Goal: Task Accomplishment & Management: Use online tool/utility

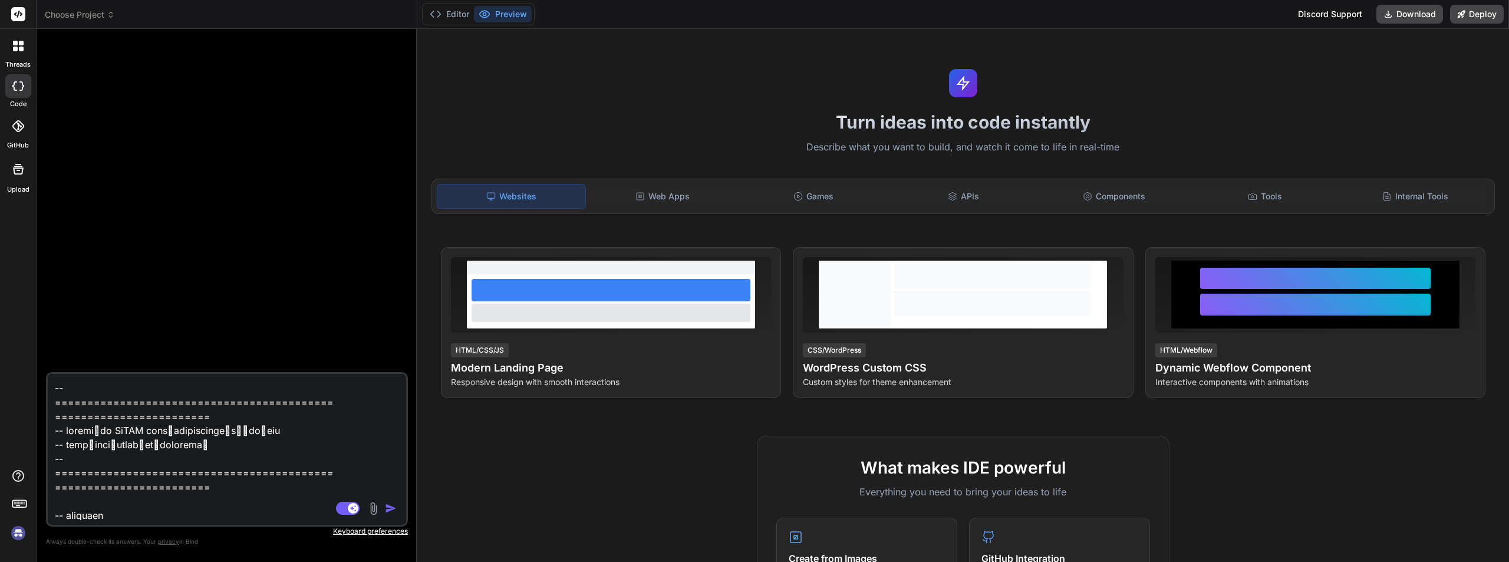
drag, startPoint x: 522, startPoint y: 225, endPoint x: 390, endPoint y: 223, distance: 131.4
click at [390, 223] on div "Bind AI Web Search Created with Pixso. Code Generator Source Claude 4 S.. Agent…" at bounding box center [227, 295] width 381 height 533
click at [687, 193] on div "Web Apps" at bounding box center [662, 196] width 148 height 25
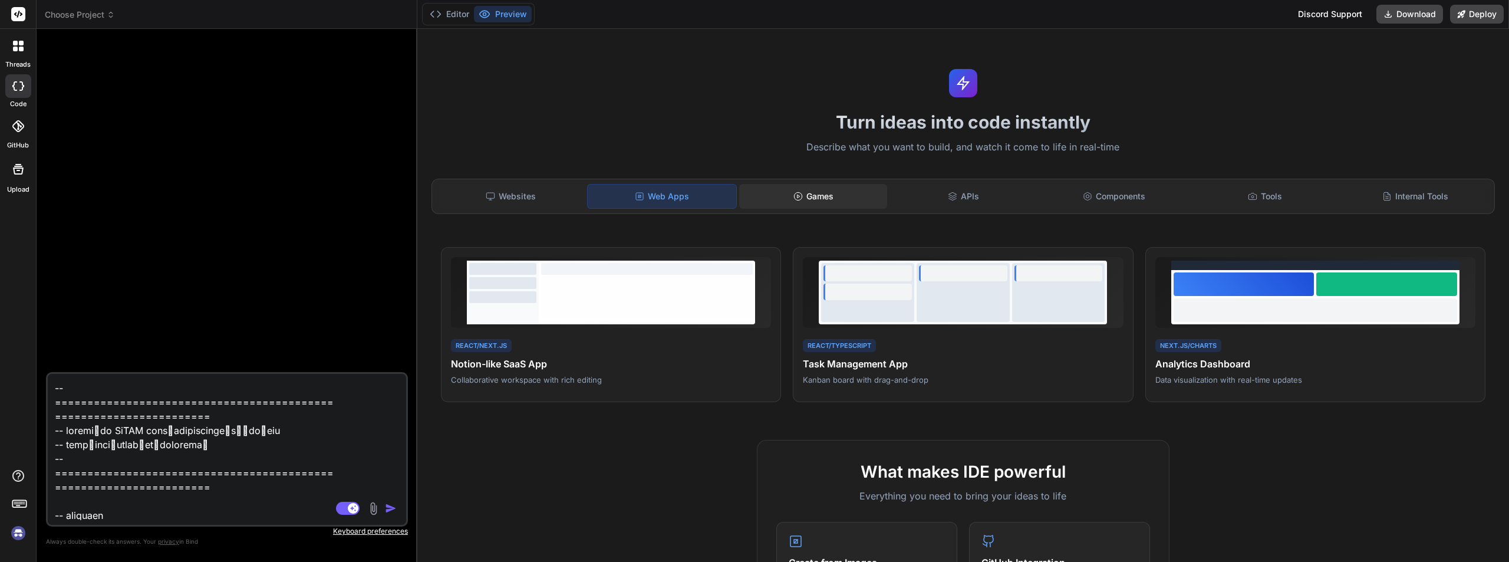
click at [780, 193] on div "Games" at bounding box center [813, 196] width 148 height 25
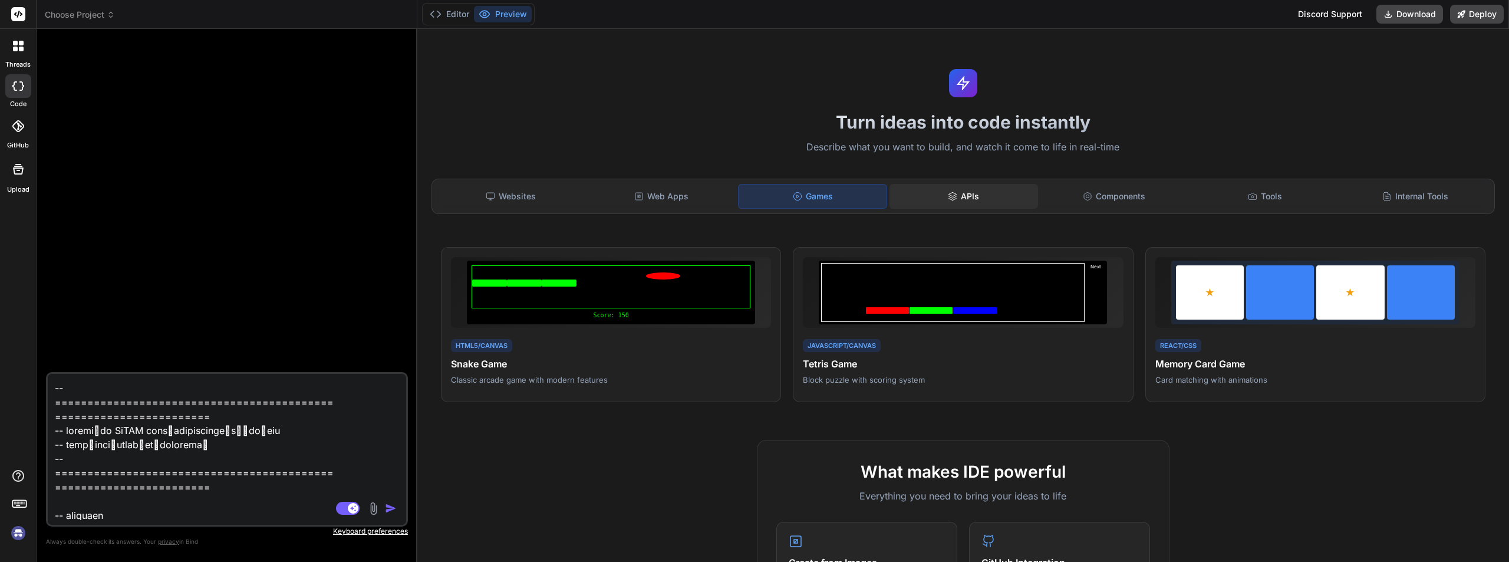
click at [954, 193] on div "APIs" at bounding box center [963, 196] width 148 height 25
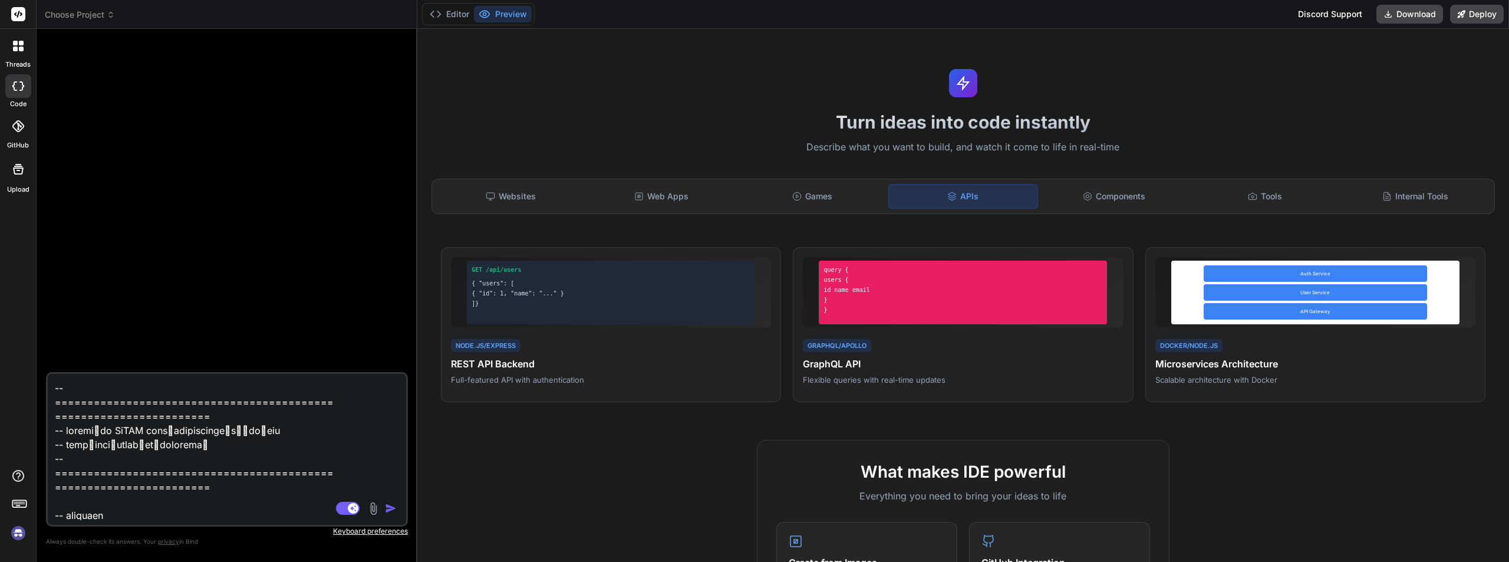
click at [11, 50] on div at bounding box center [18, 46] width 25 height 25
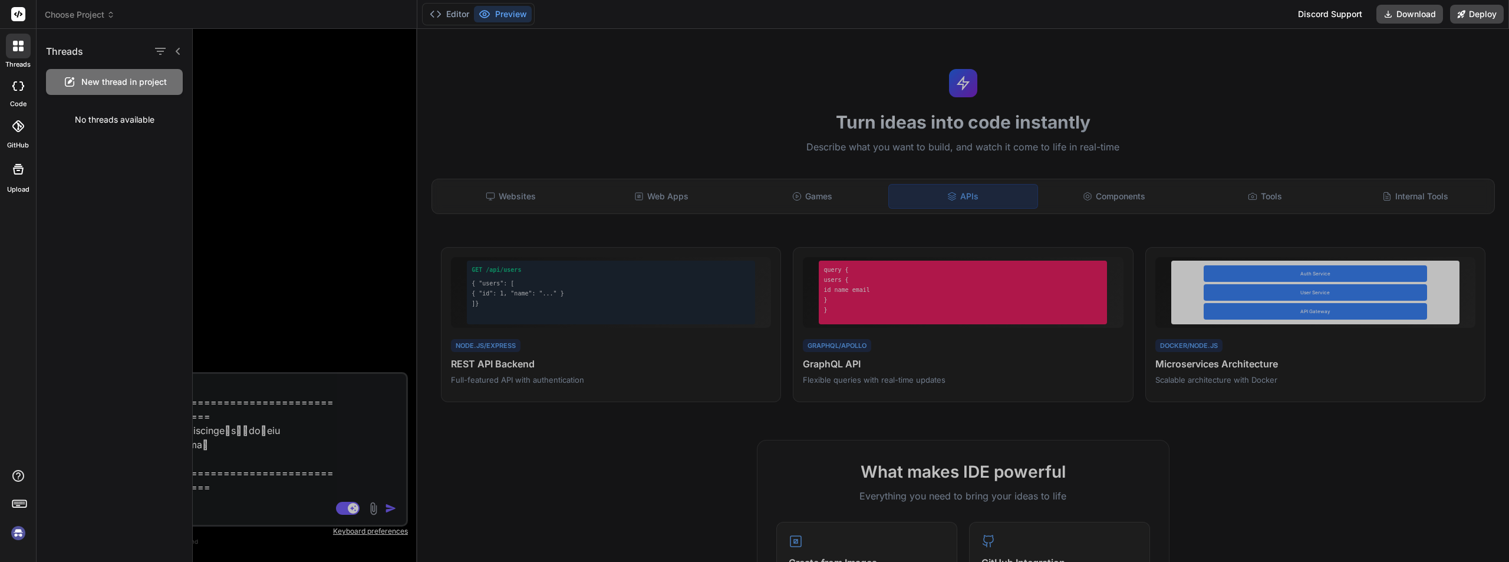
click at [20, 81] on icon at bounding box center [18, 85] width 12 height 9
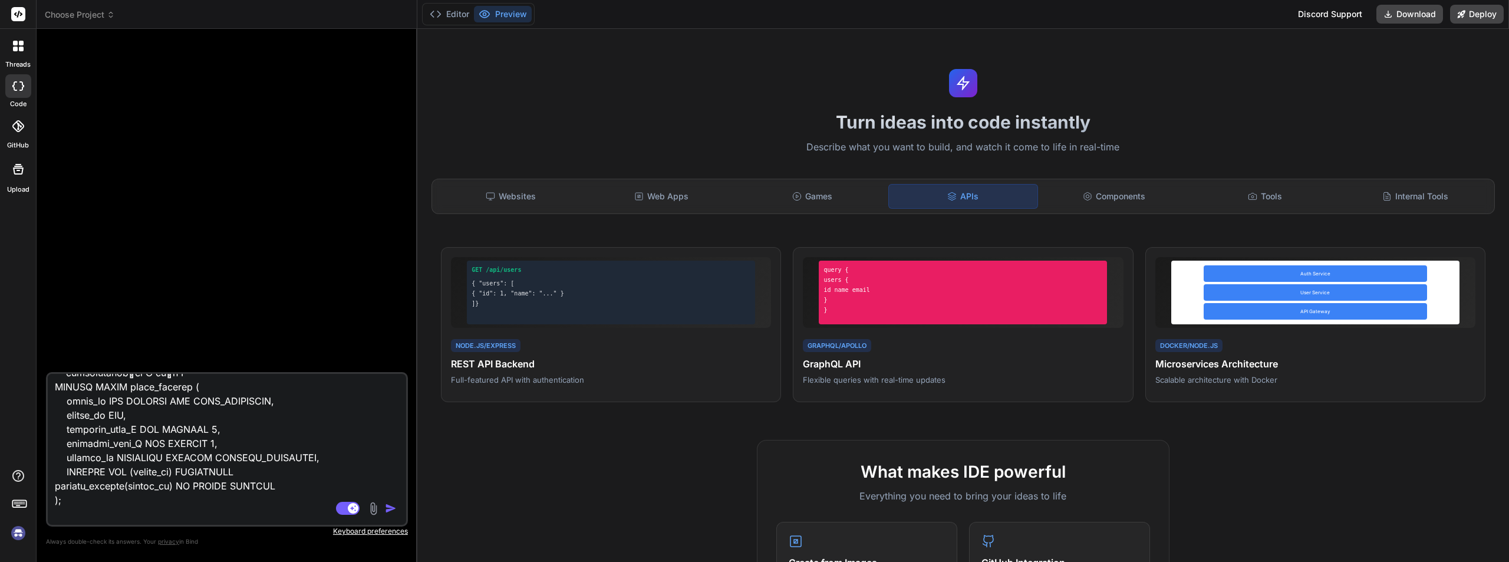
scroll to position [4840, 0]
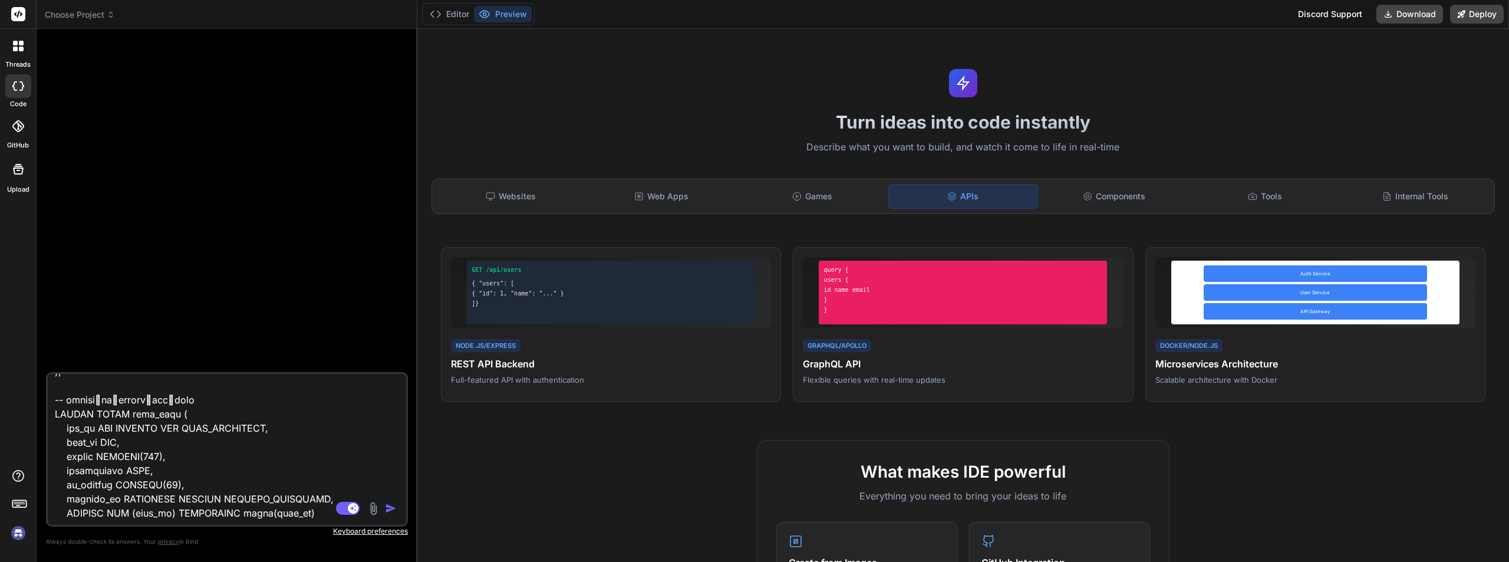
click at [210, 430] on textarea at bounding box center [197, 447] width 299 height 146
type textarea "x"
type textarea "พัฒนา Web App ระบบจองห้องประชุม ด้วย PHP 7 (ไม่ DPO) และ MYSOL ค่อย ๆ สร้างทีละ…"
type textarea "x"
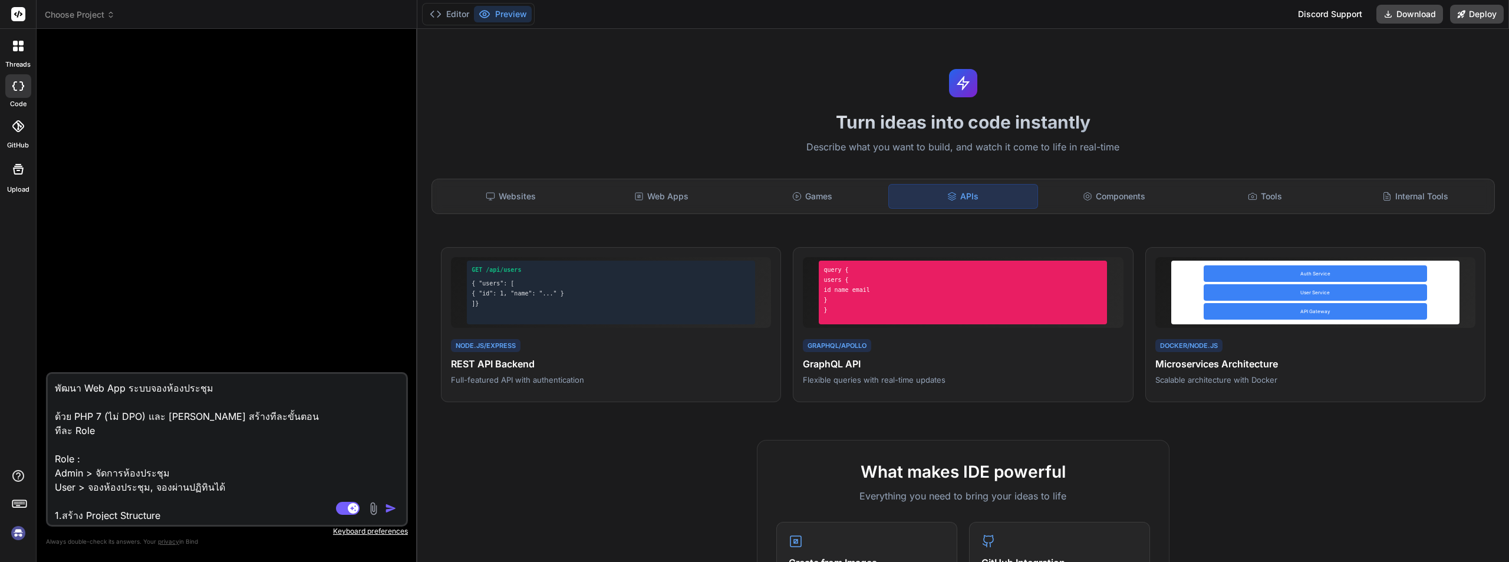
type textarea "พัฒนา Web App ระบบจองห้องประชุม ด้วย PHP 7 (ไม่ DPO) และ MYSOL ค่อย ๆ สร้างทีละ…"
click at [387, 506] on img "button" at bounding box center [391, 508] width 12 height 12
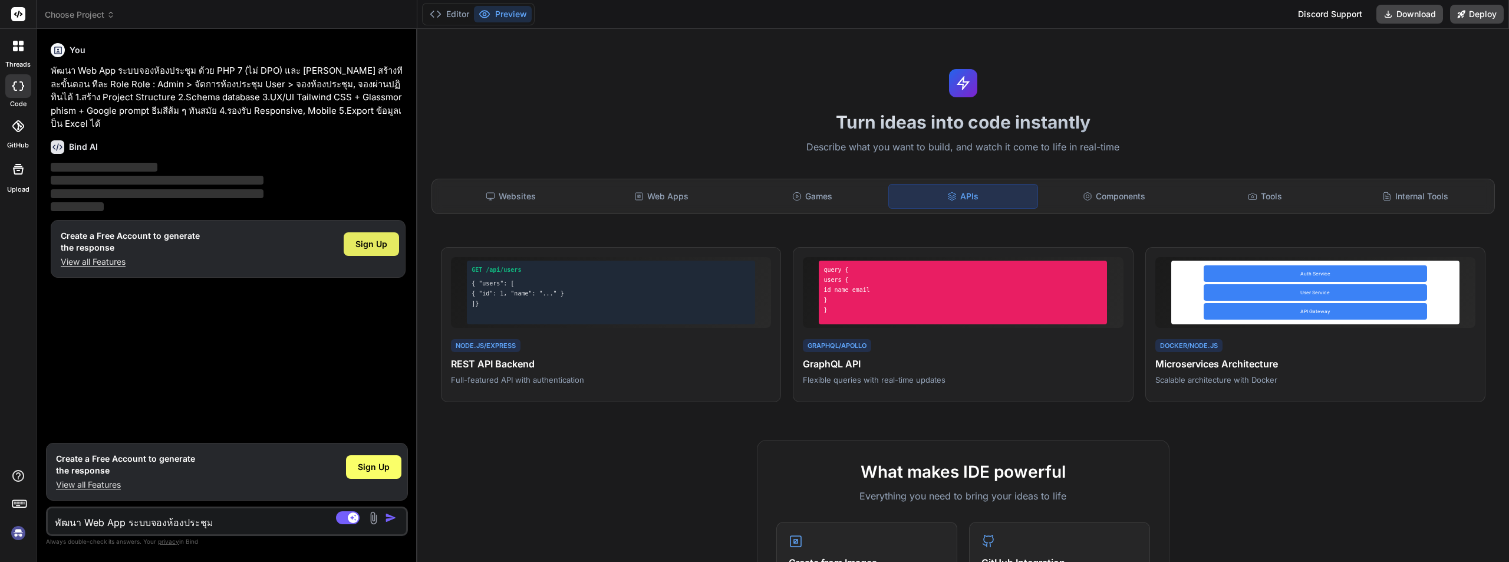
click at [358, 238] on span "Sign Up" at bounding box center [371, 244] width 32 height 12
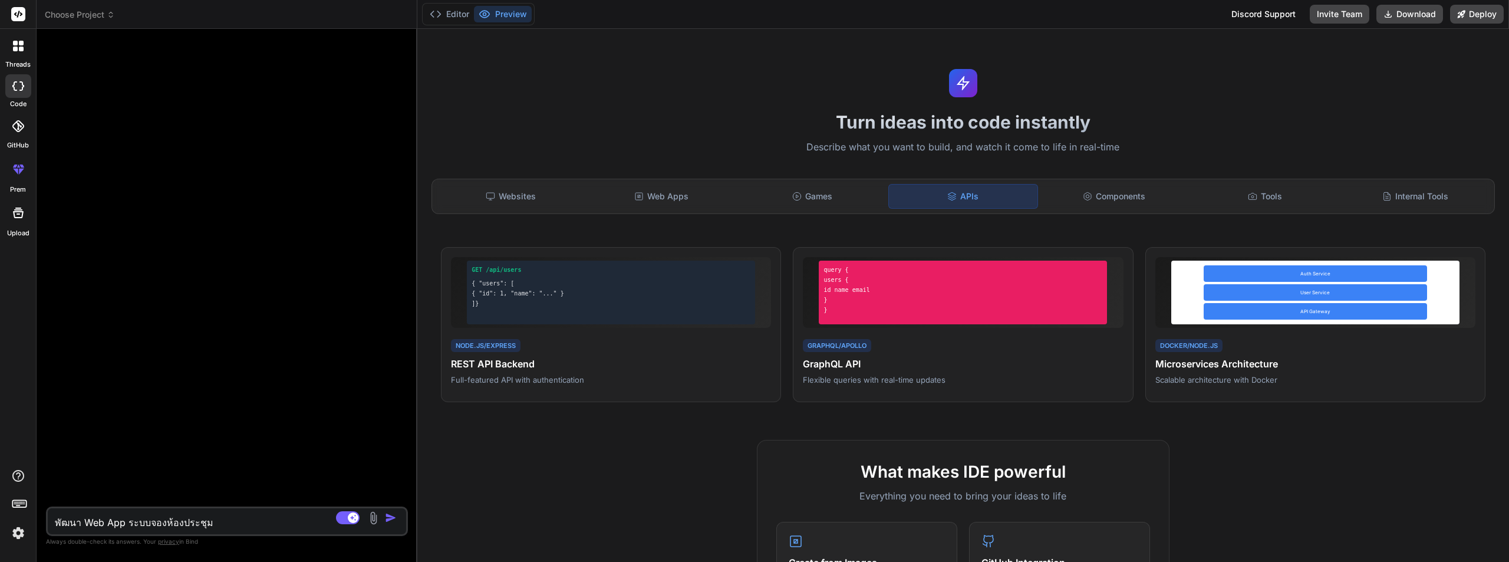
click at [162, 522] on textarea "พัฒนา Web App ระบบจองห้องประชุม ด้วย PHP 7 (ไม่ DPO) และ MYSOL ค่อย ๆ สร้างทีละ…" at bounding box center [197, 518] width 299 height 21
type textarea "x"
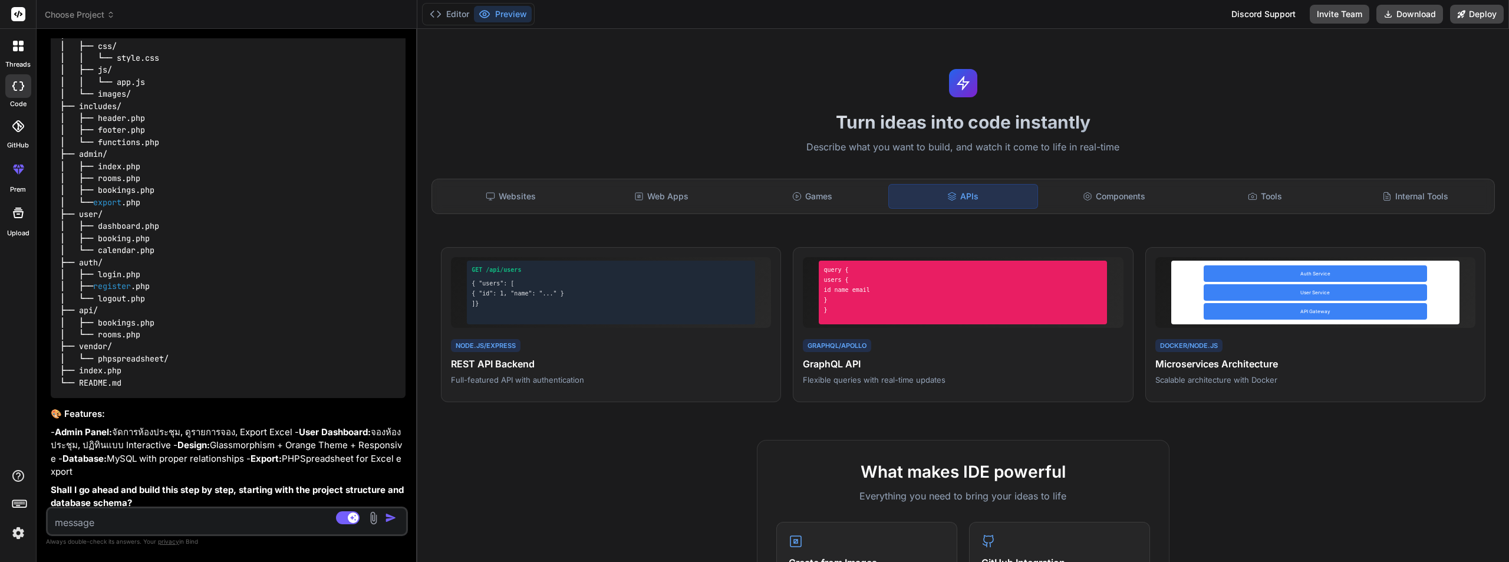
scroll to position [283, 0]
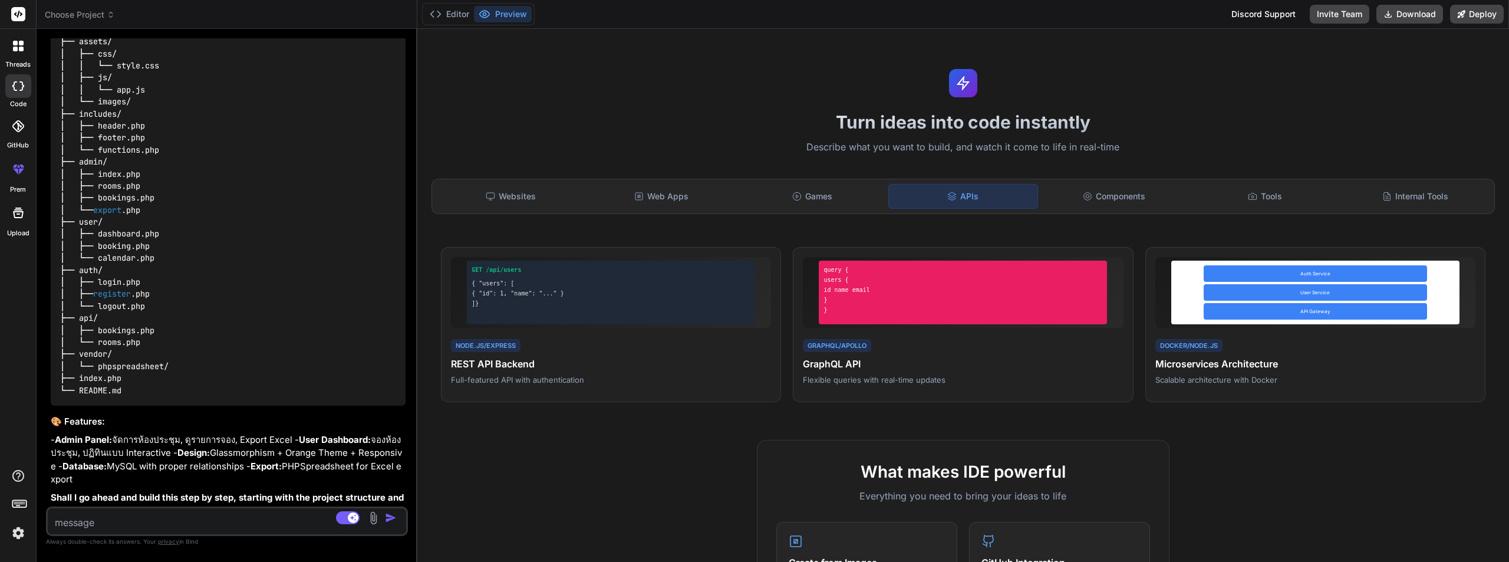
type textarea "x"
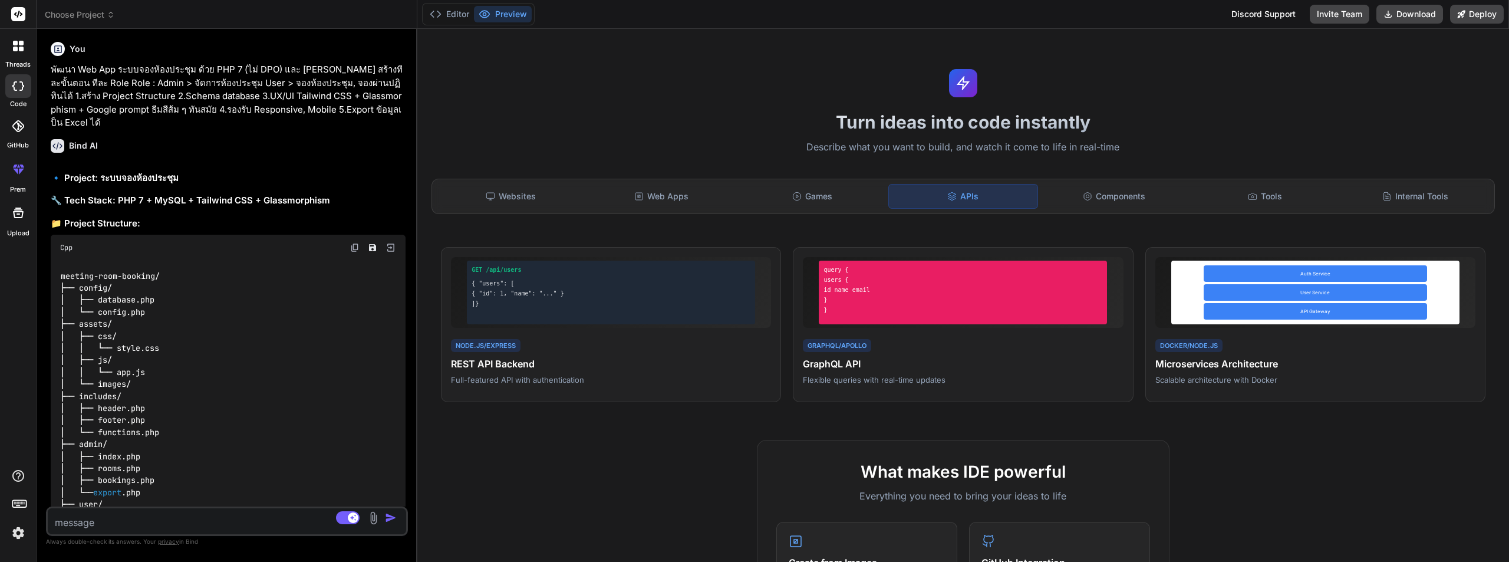
scroll to position [0, 0]
click at [1097, 190] on div "Components" at bounding box center [1114, 196] width 148 height 25
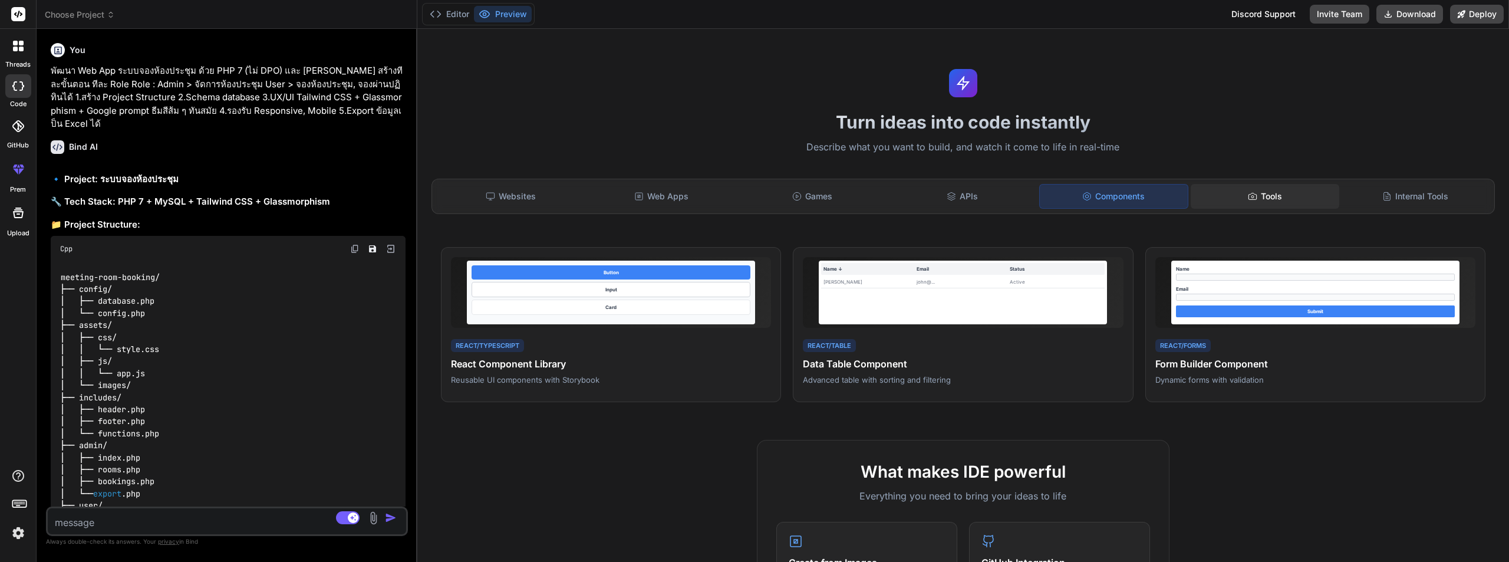
click at [1252, 197] on div "Tools" at bounding box center [1265, 196] width 148 height 25
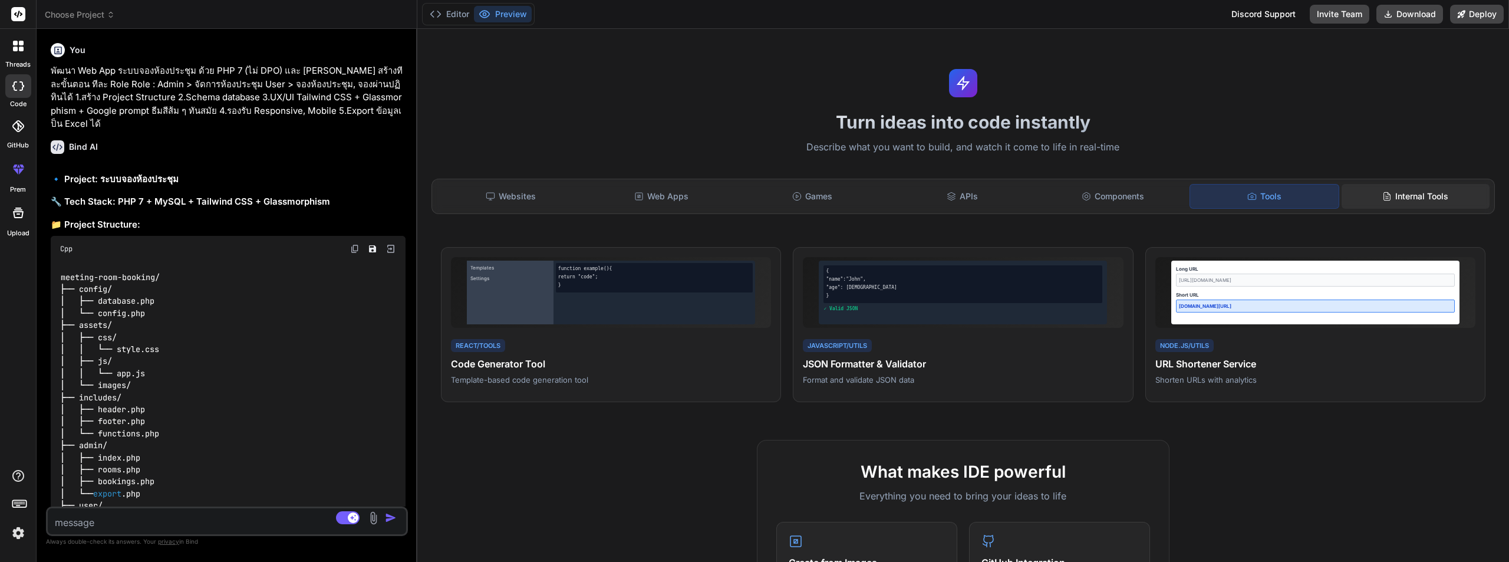
click at [1416, 197] on div "Internal Tools" at bounding box center [1415, 196] width 148 height 25
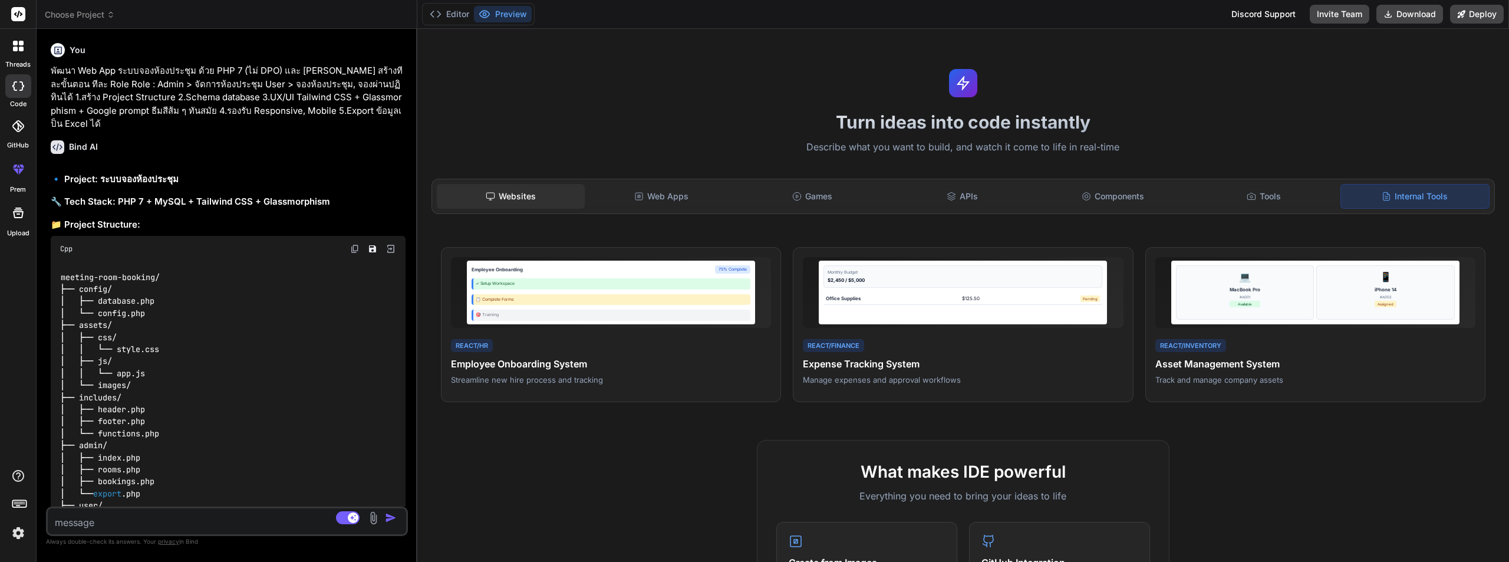
click at [523, 198] on div "Websites" at bounding box center [511, 196] width 148 height 25
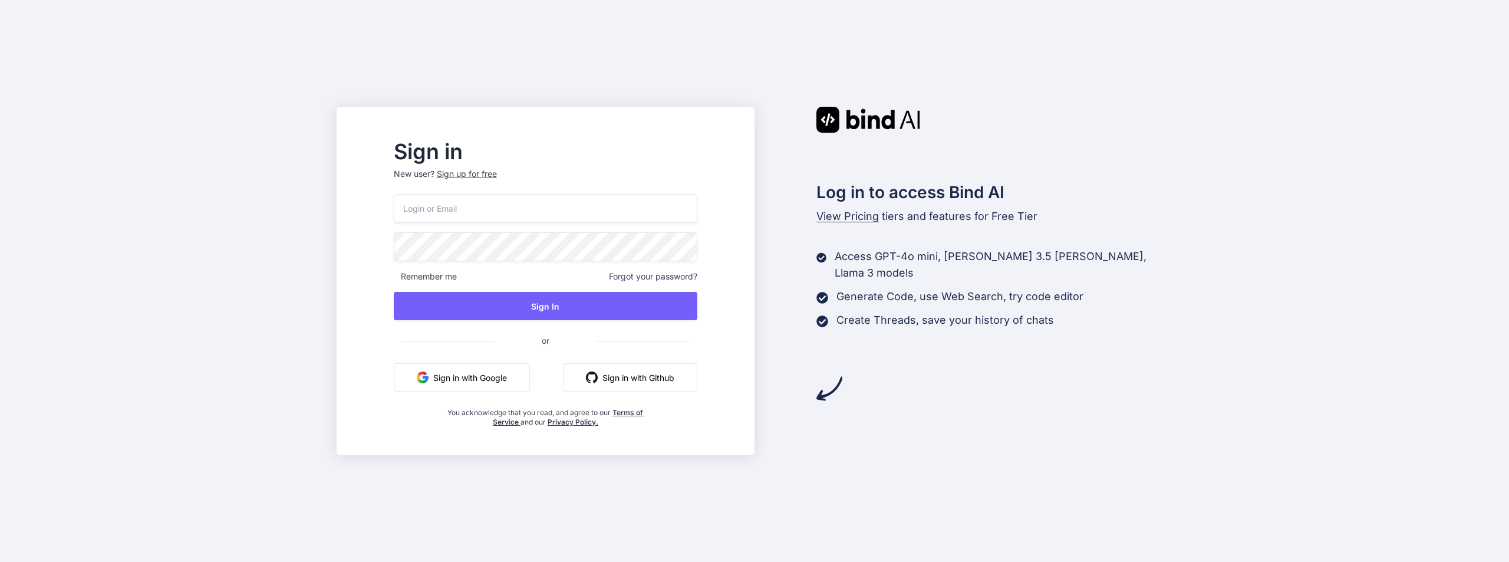
click at [507, 371] on button "Sign in with Google" at bounding box center [462, 377] width 136 height 28
click at [466, 376] on button "Sign in with Google" at bounding box center [462, 377] width 136 height 28
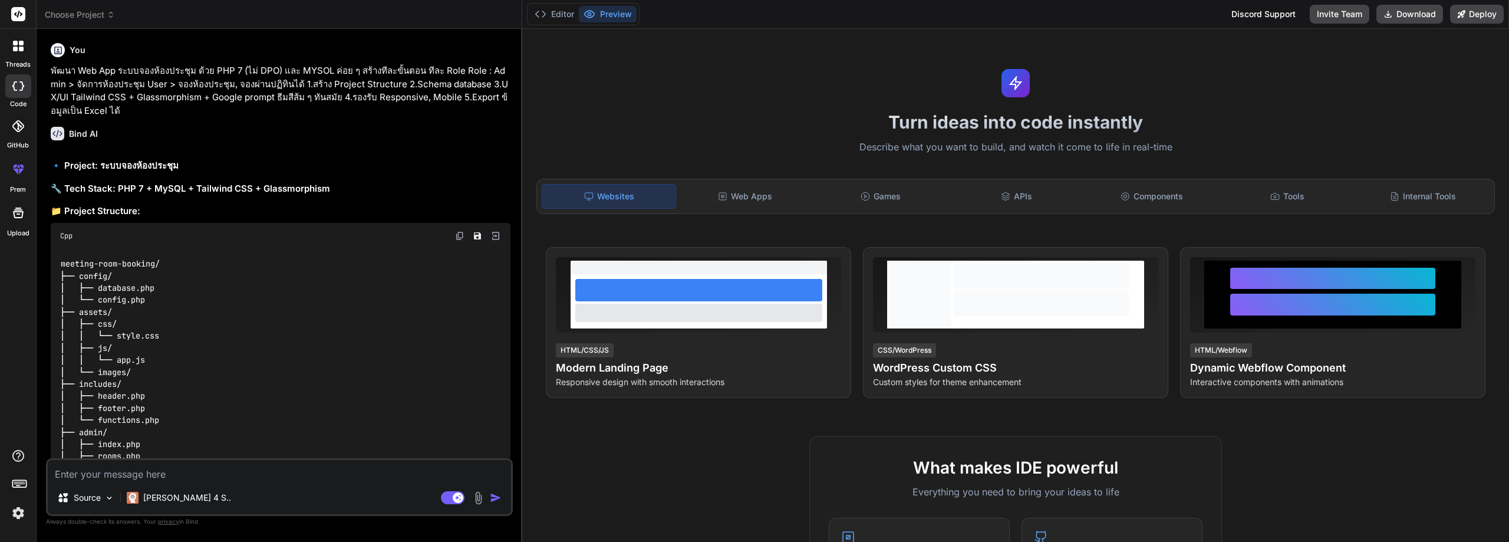
type textarea "x"
